Goal: Transaction & Acquisition: Purchase product/service

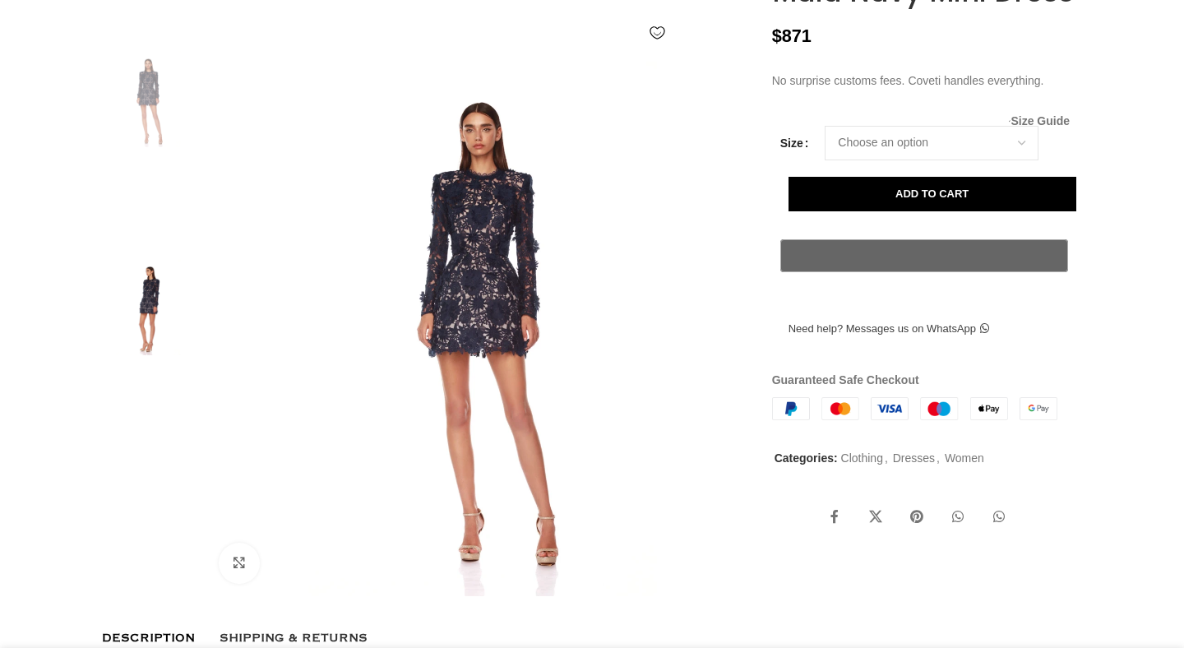
scroll to position [0, 173]
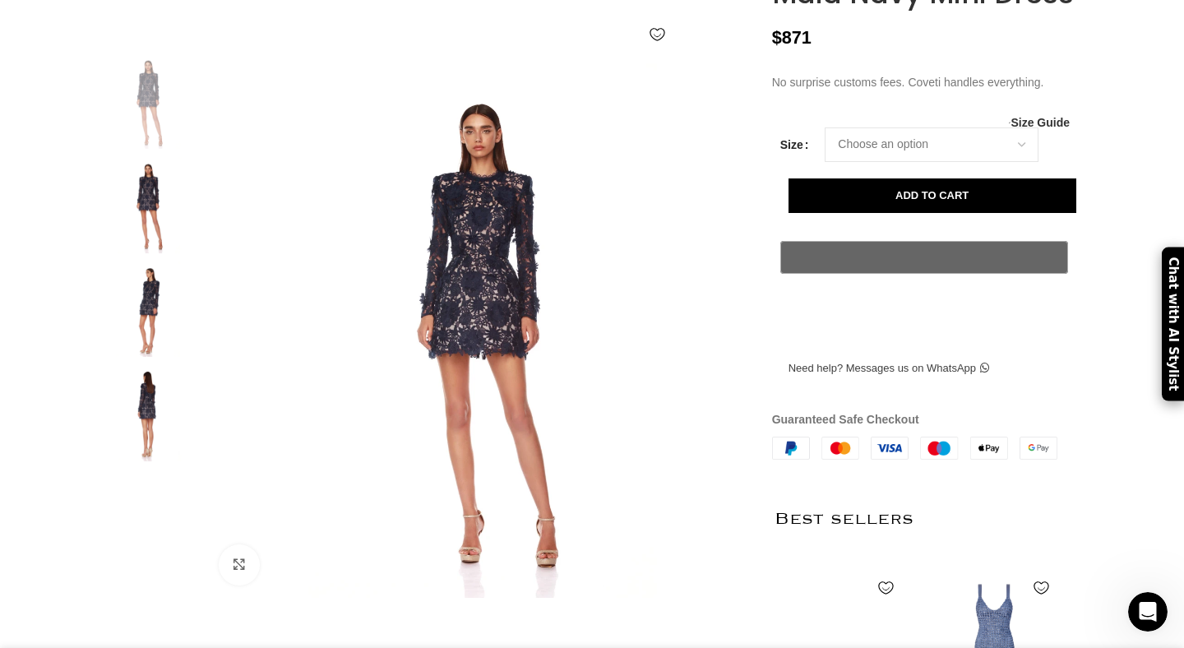
scroll to position [0, 0]
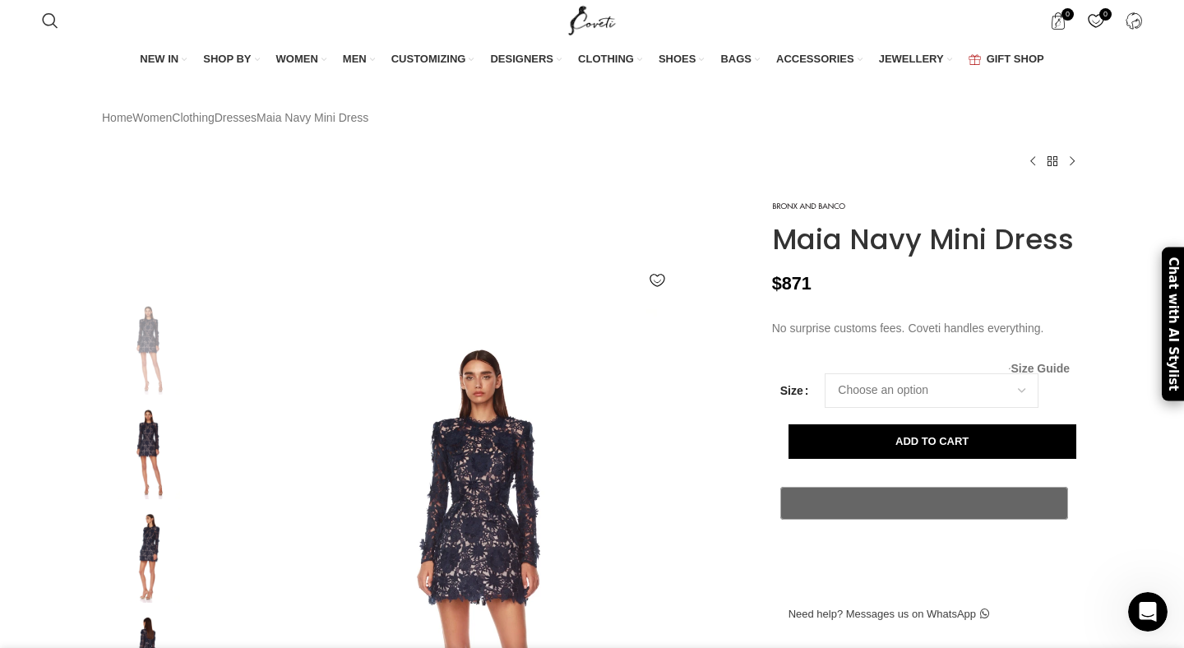
click at [1052, 368] on span "Size Guide" at bounding box center [1039, 368] width 59 height 0
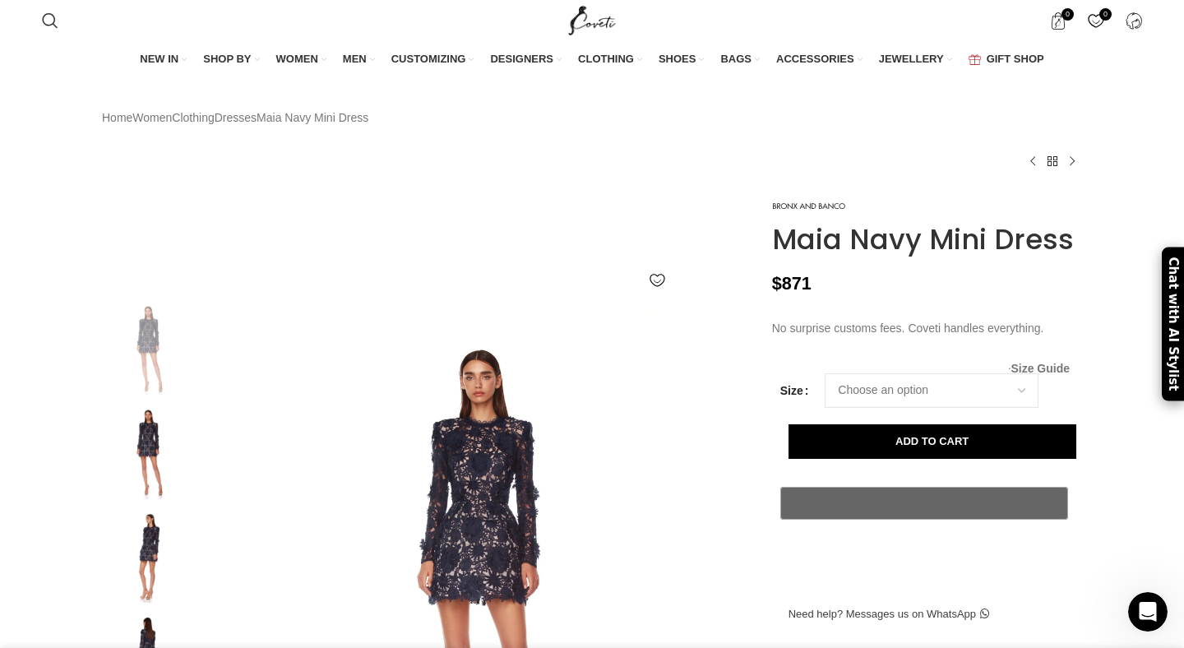
scroll to position [0, 2077]
click at [1049, 368] on span "Size Guide" at bounding box center [1039, 368] width 59 height 0
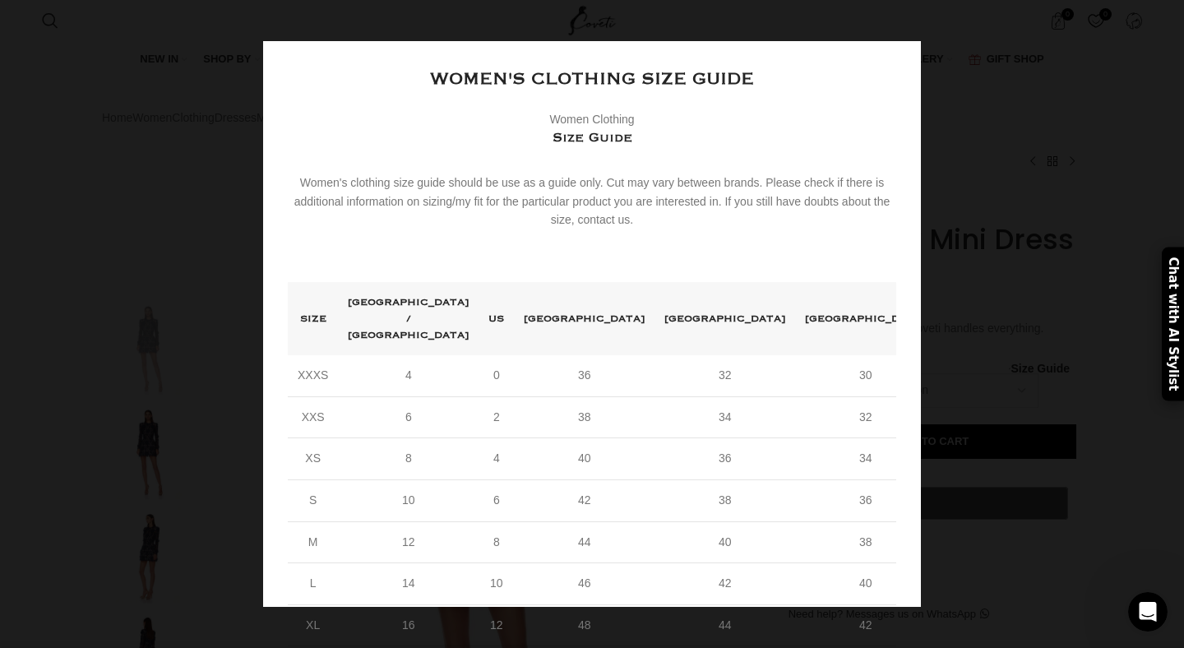
scroll to position [0, 2250]
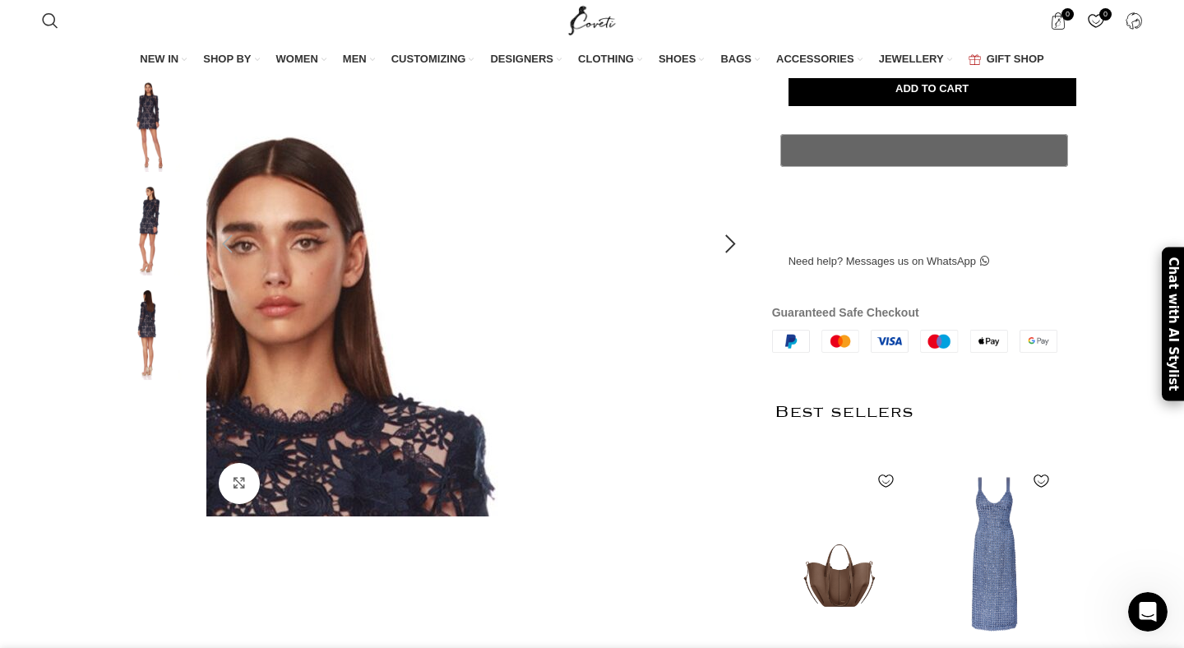
scroll to position [0, 2423]
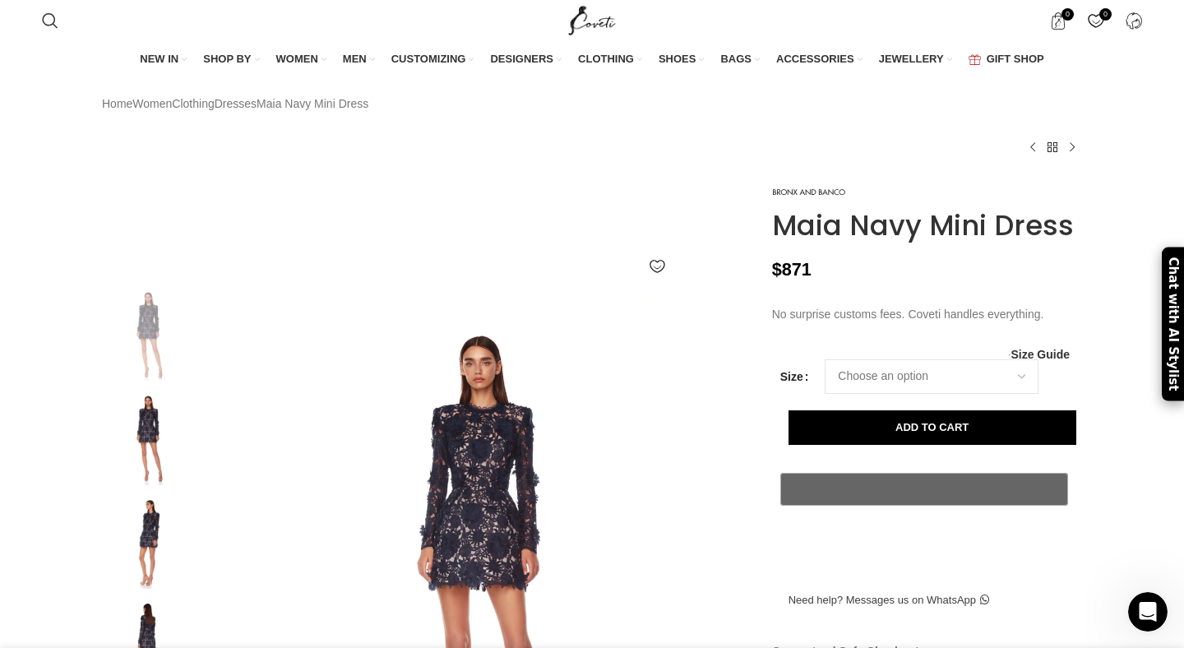
scroll to position [0, 1731]
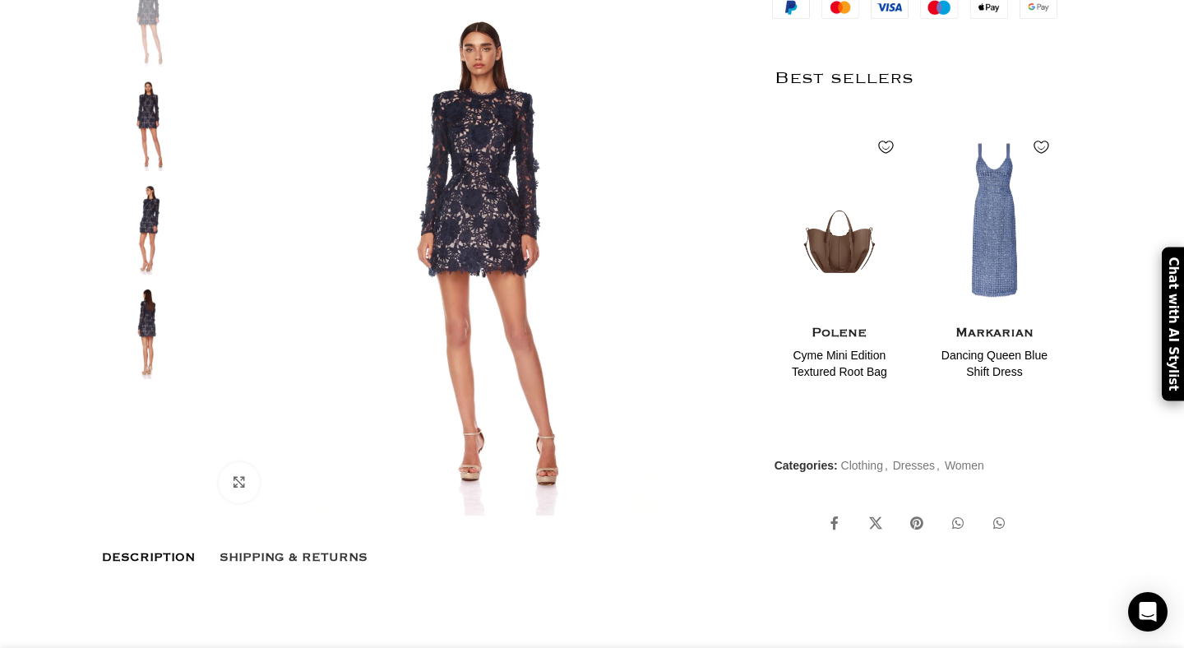
scroll to position [0, 520]
